Goal: Task Accomplishment & Management: Manage account settings

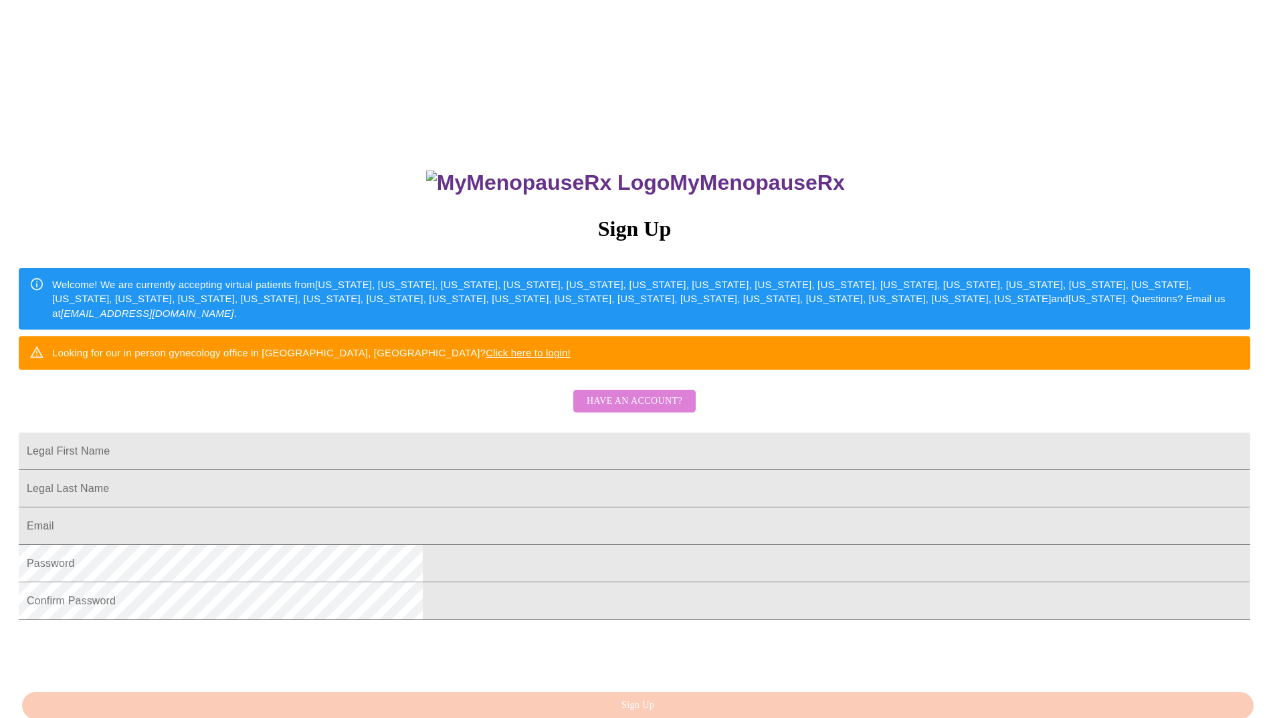
click at [666, 410] on span "Have an account?" at bounding box center [635, 401] width 96 height 17
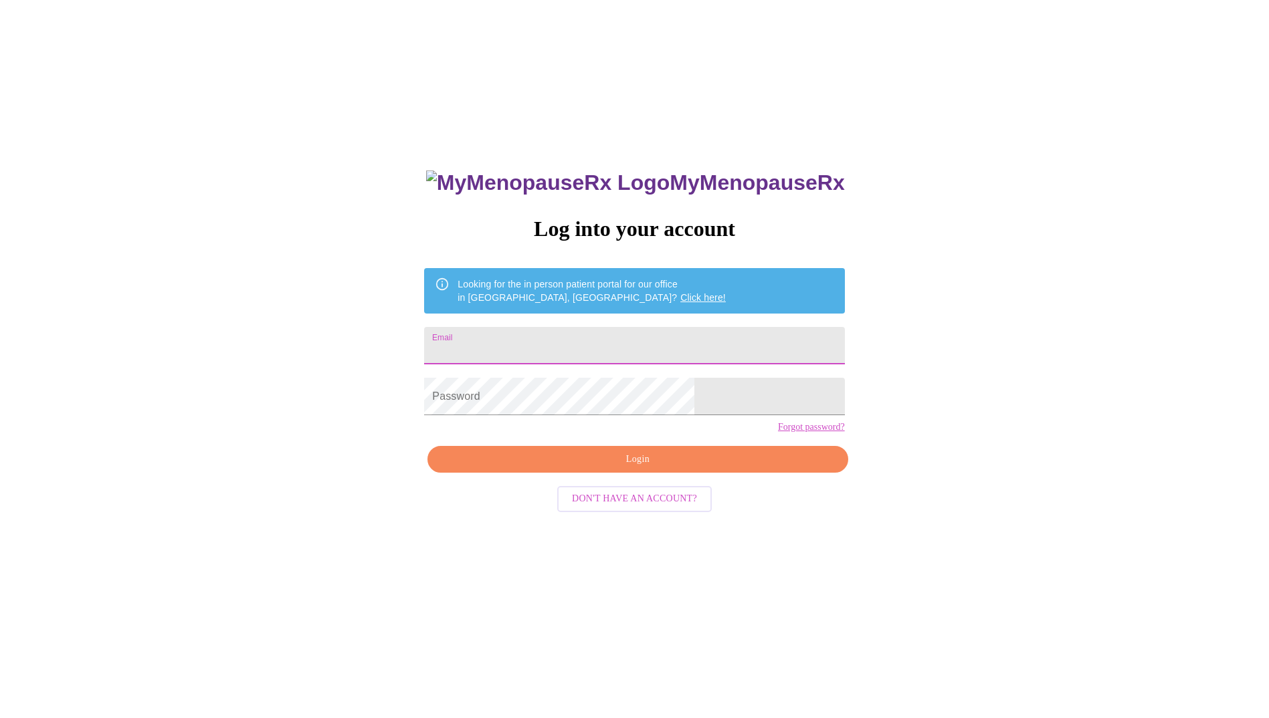
click at [587, 327] on input "Email" at bounding box center [634, 345] width 420 height 37
click at [642, 472] on button "Login" at bounding box center [637, 459] width 420 height 27
click at [609, 342] on input "[EMAIL_ADDRESS][DOMAIN_NAME]" at bounding box center [634, 345] width 420 height 37
type input "[EMAIL_ADDRESS][DOMAIN_NAME]"
click at [627, 468] on span "Login" at bounding box center [637, 460] width 389 height 17
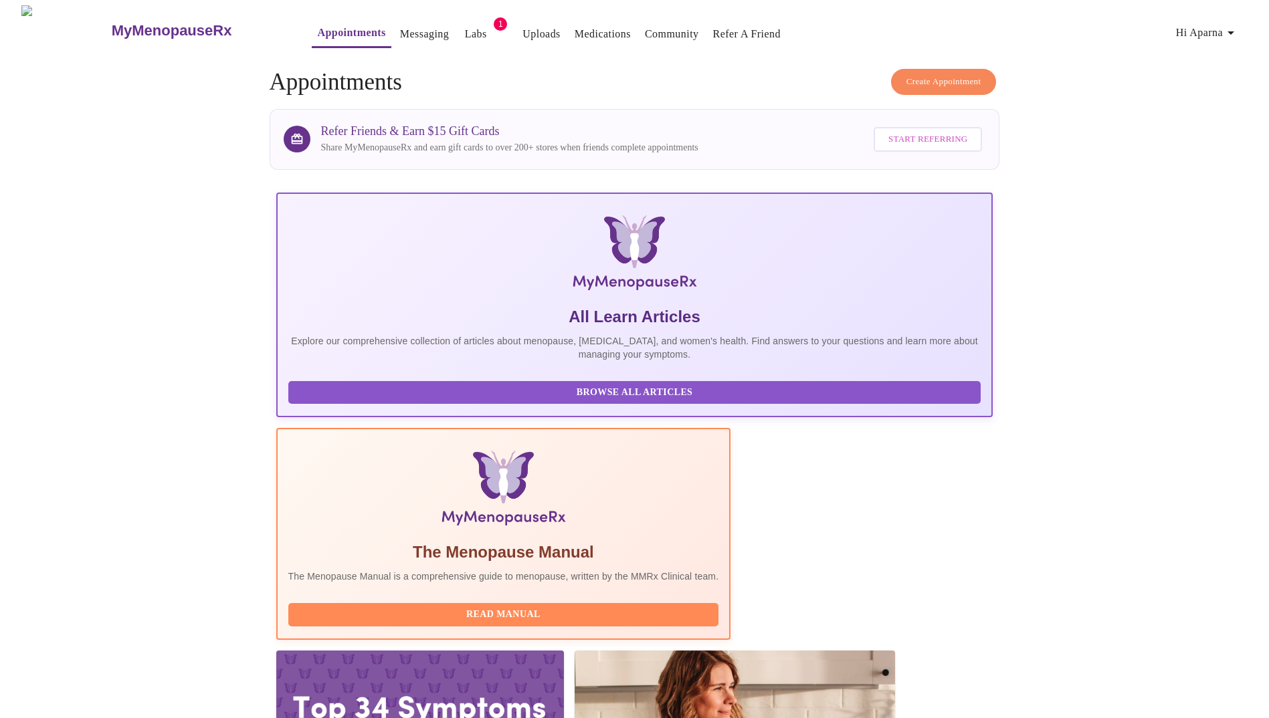
scroll to position [334, 0]
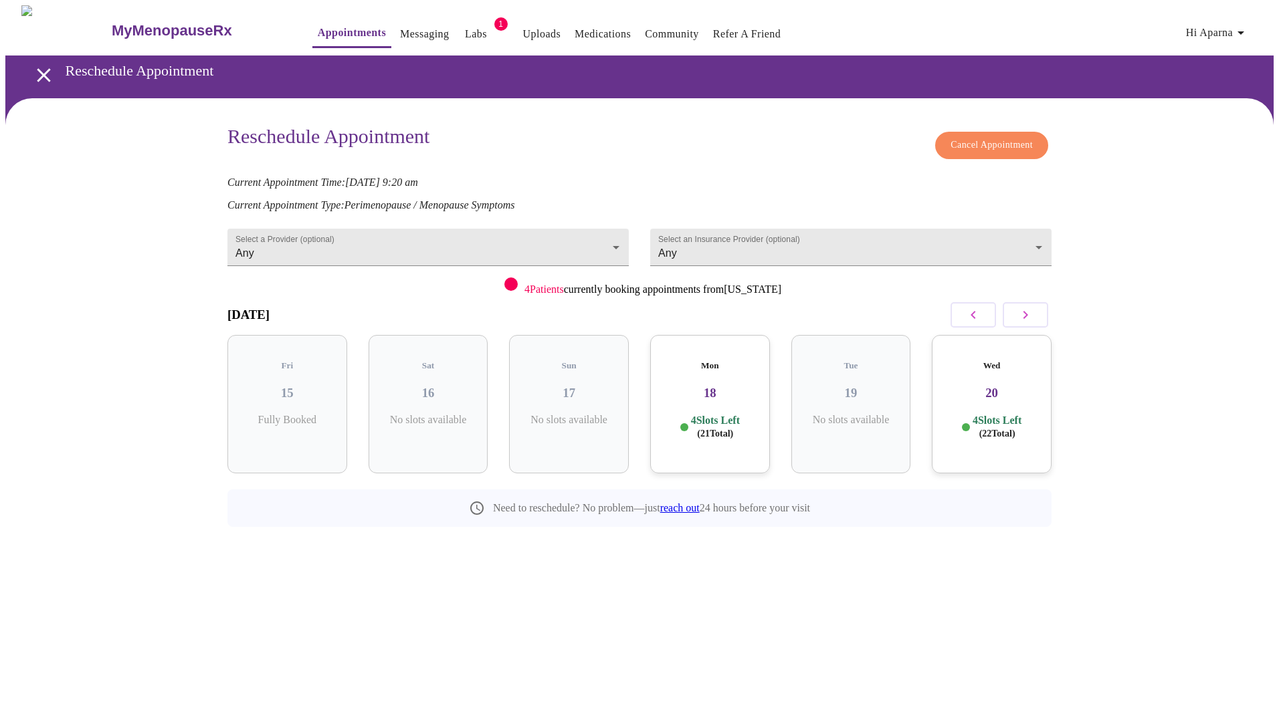
click at [983, 137] on span "Cancel Appointment" at bounding box center [992, 145] width 82 height 17
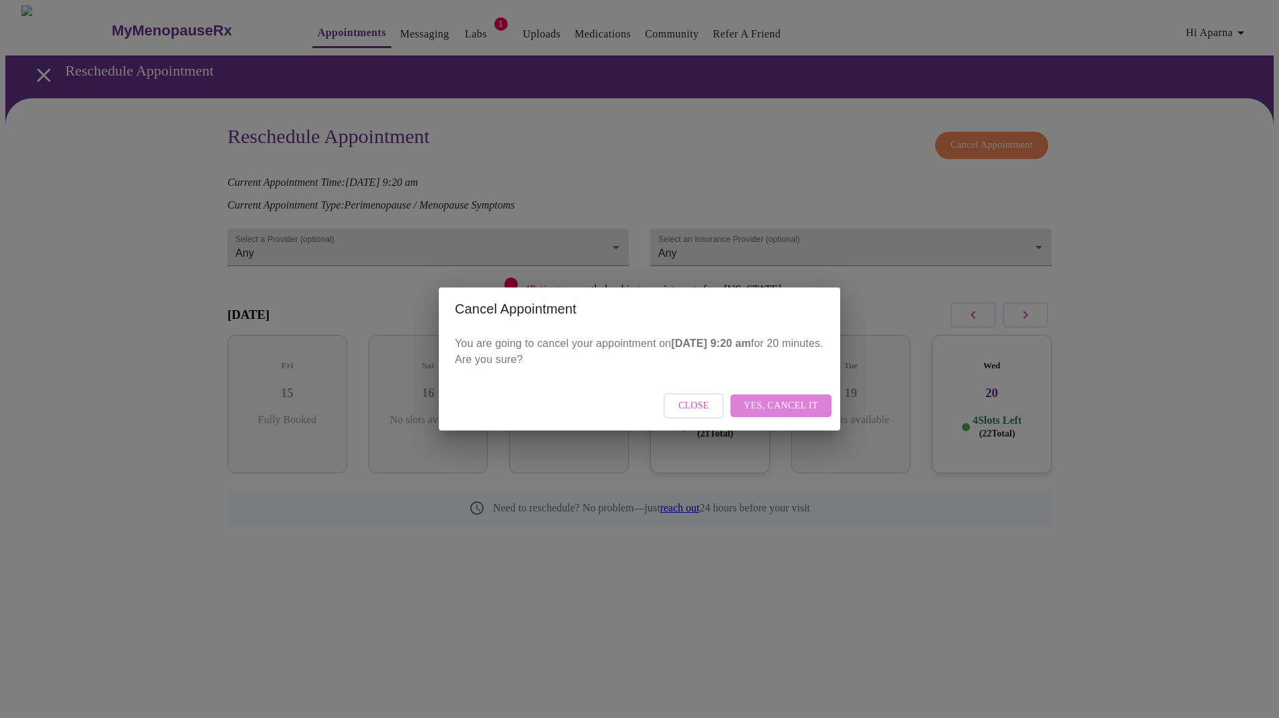
click at [792, 406] on span "Yes, cancel it" at bounding box center [781, 406] width 74 height 17
click at [751, 411] on span "Close" at bounding box center [751, 406] width 31 height 17
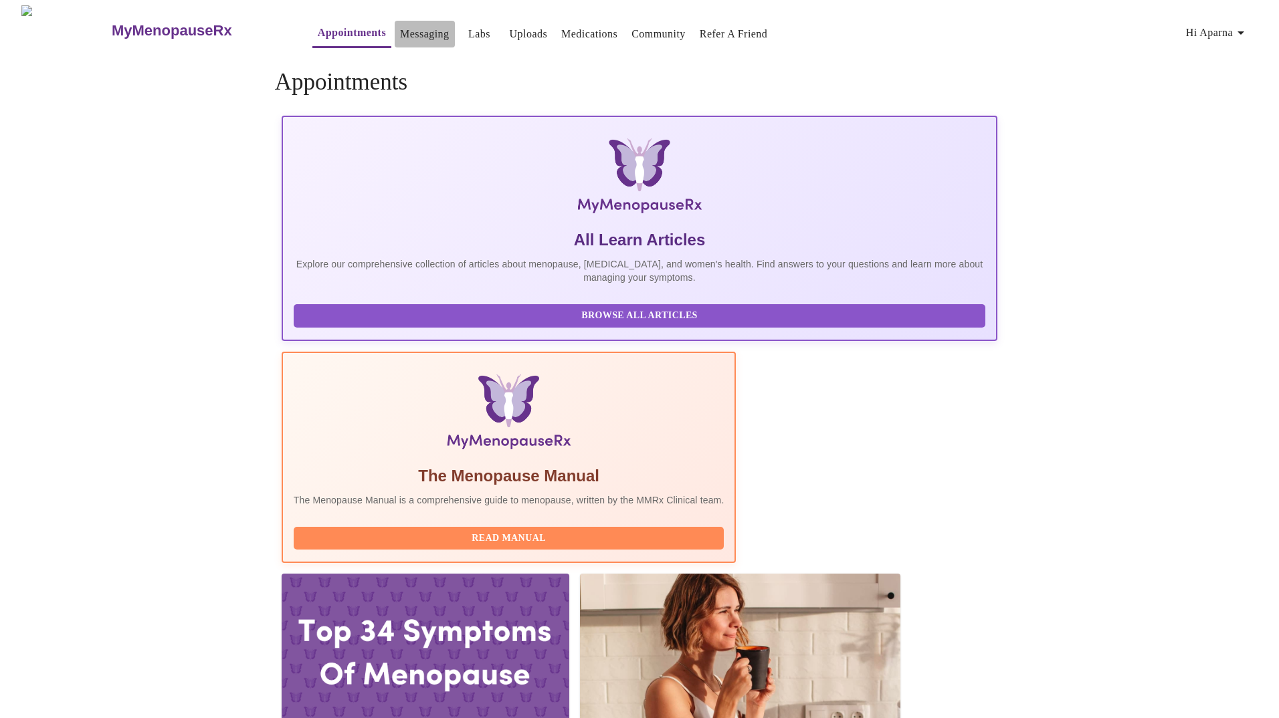
click at [395, 41] on button "Messaging" at bounding box center [425, 34] width 60 height 27
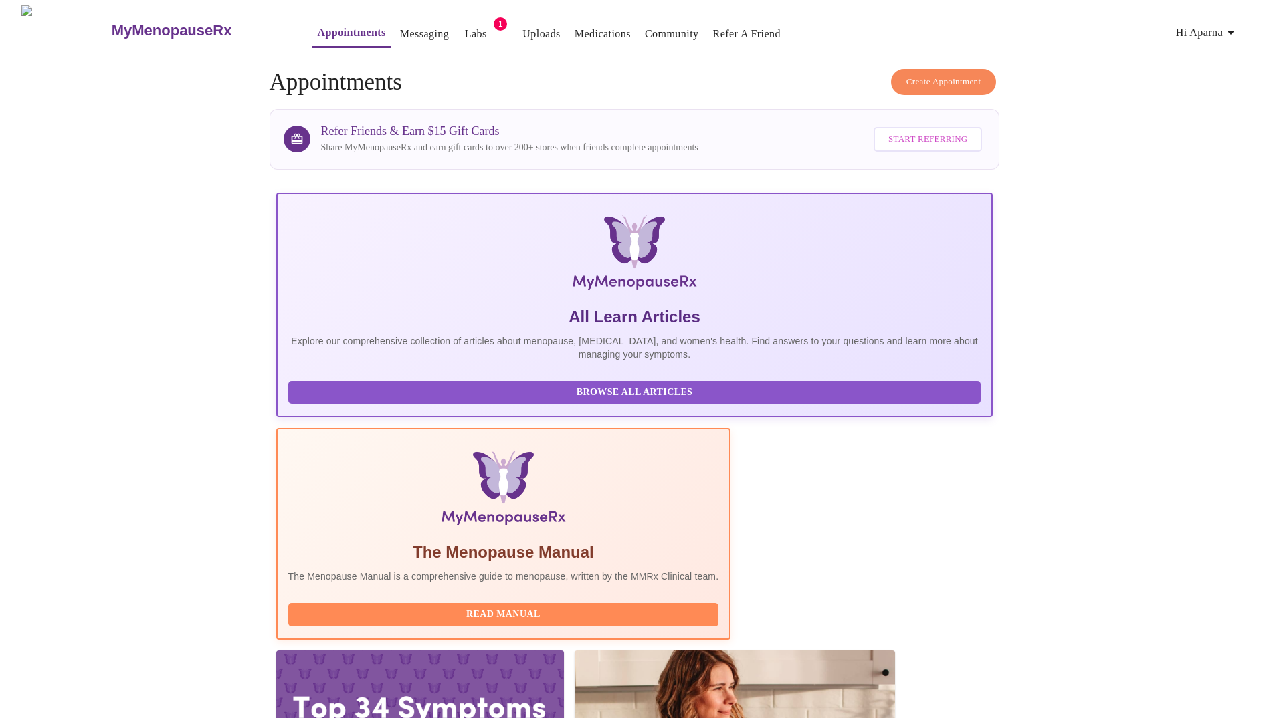
scroll to position [334, 0]
